Goal: Transaction & Acquisition: Purchase product/service

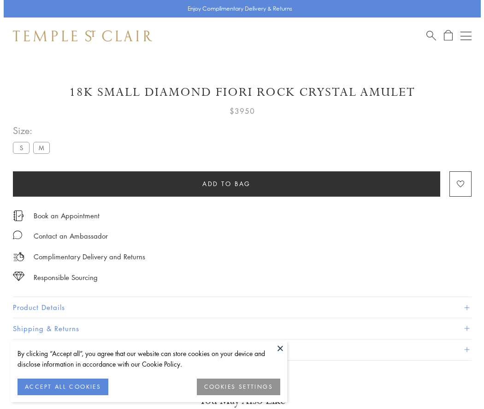
scroll to position [9, 0]
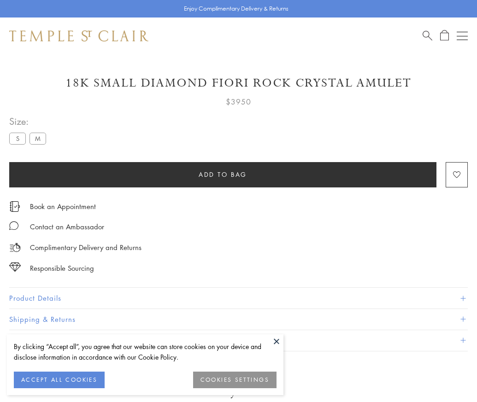
click at [222, 174] on span "Add to bag" at bounding box center [223, 175] width 48 height 10
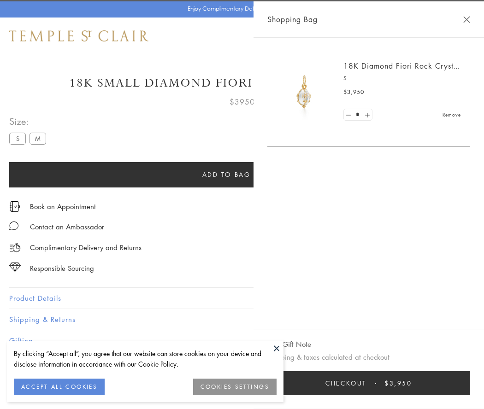
click at [366, 383] on span "Checkout" at bounding box center [345, 383] width 41 height 10
